Goal: Check status

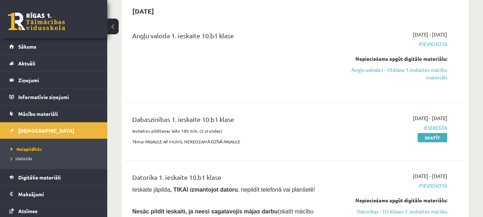
scroll to position [72, 0]
click at [43, 48] on link "Sākums" at bounding box center [53, 46] width 89 height 16
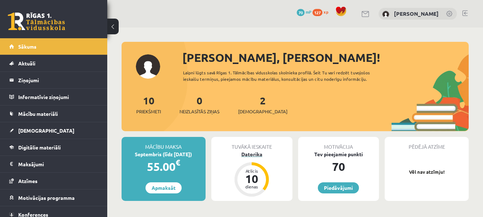
click at [256, 152] on div "Datorika" at bounding box center [251, 155] width 81 height 8
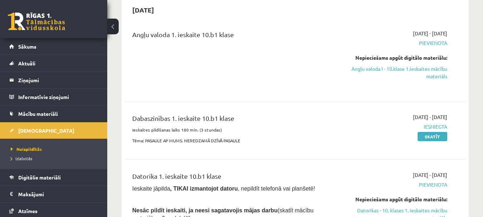
scroll to position [107, 0]
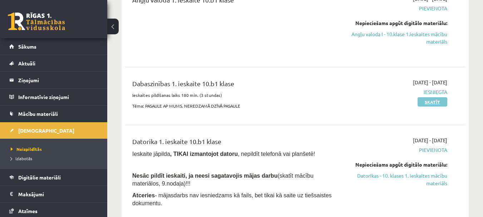
click at [423, 98] on link "Skatīt" at bounding box center [433, 101] width 30 height 9
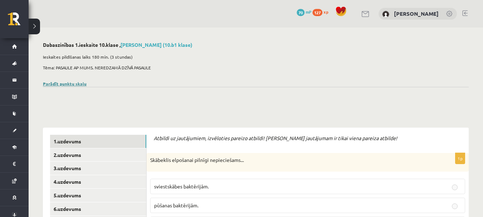
click at [73, 83] on link "Parādīt punktu skalu" at bounding box center [65, 84] width 44 height 6
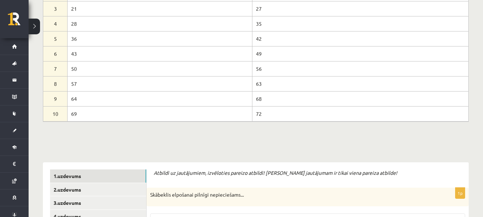
scroll to position [143, 0]
